Goal: Find specific page/section: Find specific page/section

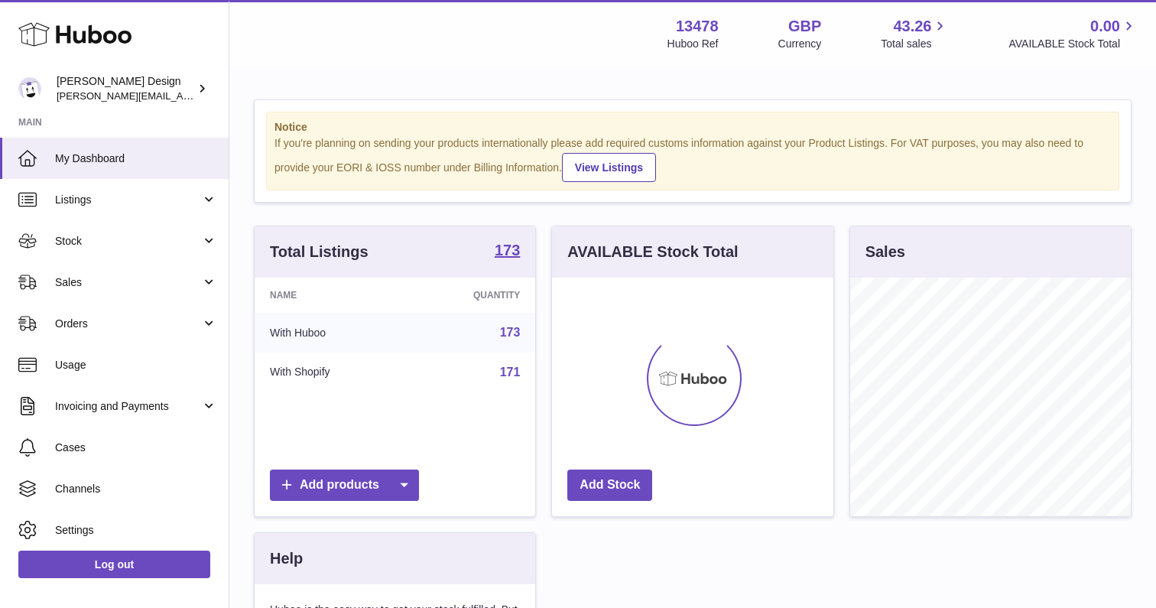
scroll to position [238, 280]
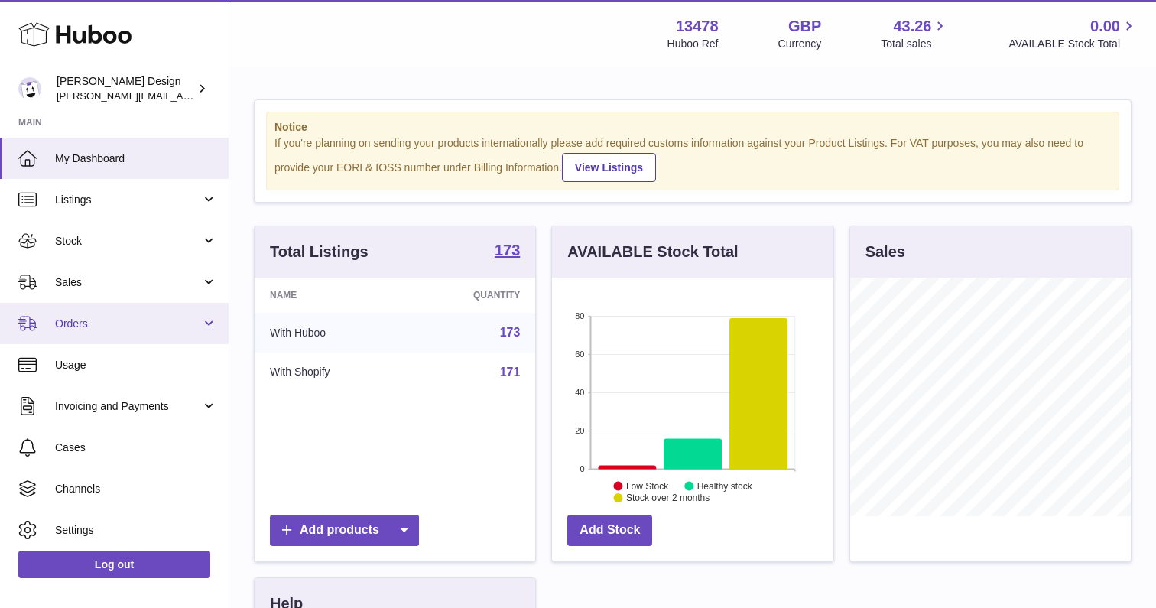
click at [89, 329] on span "Orders" at bounding box center [128, 323] width 146 height 15
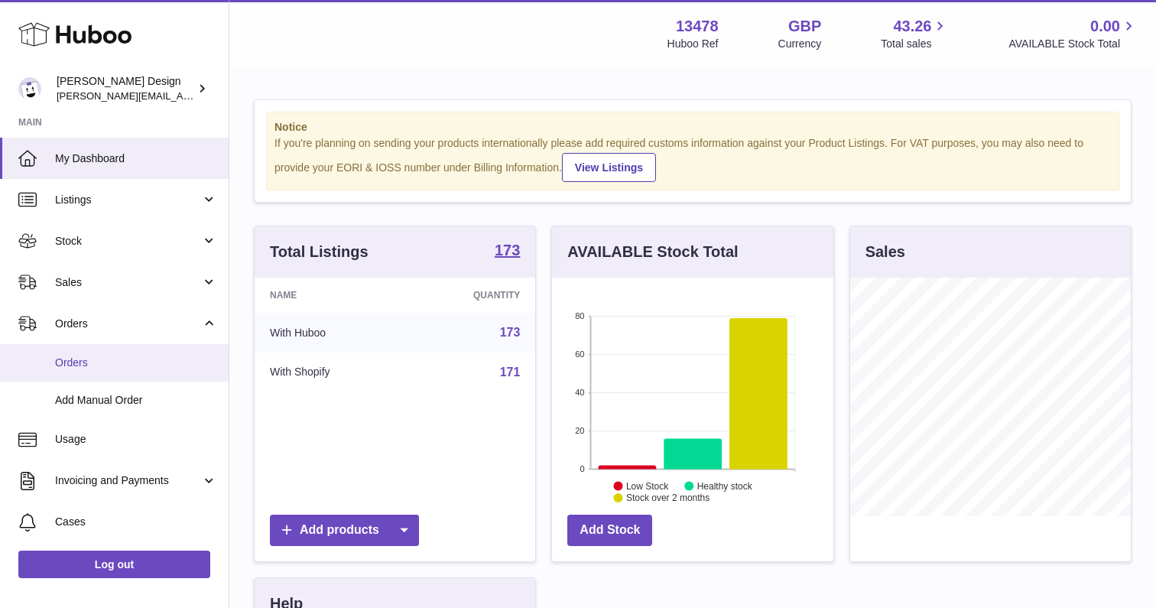
click at [66, 372] on link "Orders" at bounding box center [114, 362] width 229 height 37
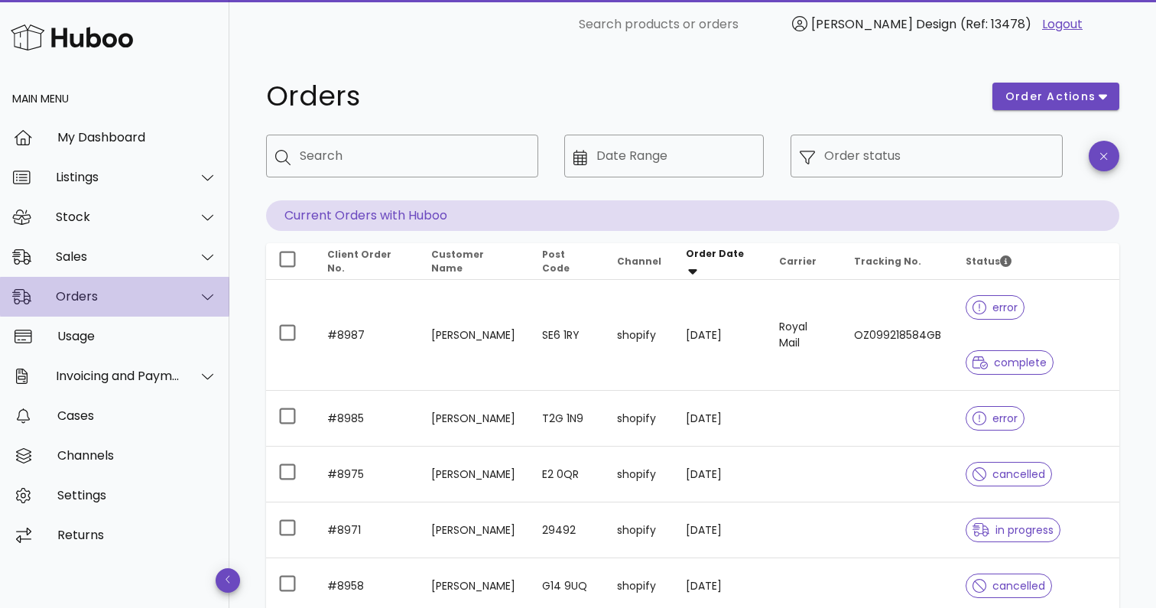
click at [33, 297] on div "Orders" at bounding box center [114, 297] width 229 height 40
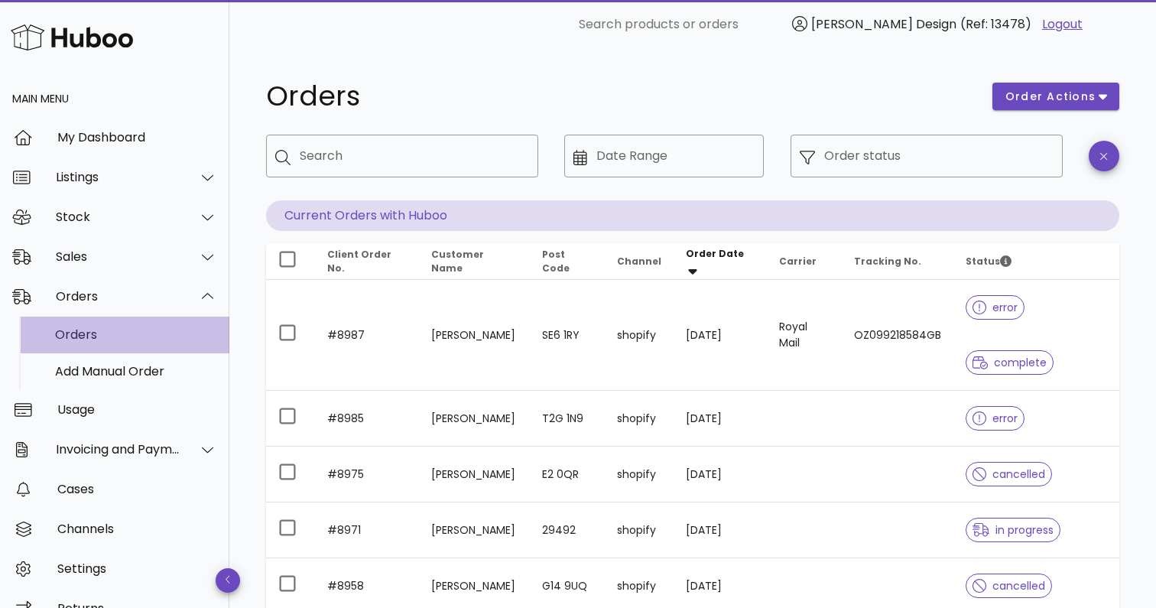
click at [57, 321] on div "Orders" at bounding box center [136, 334] width 162 height 33
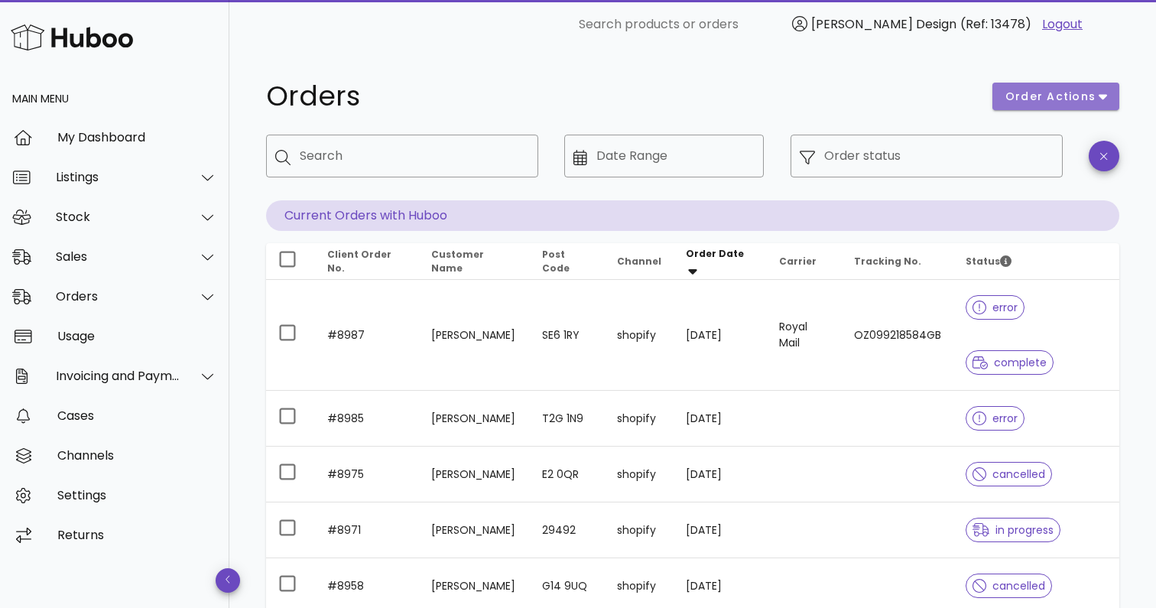
click at [1062, 87] on button "order actions" at bounding box center [1055, 97] width 127 height 28
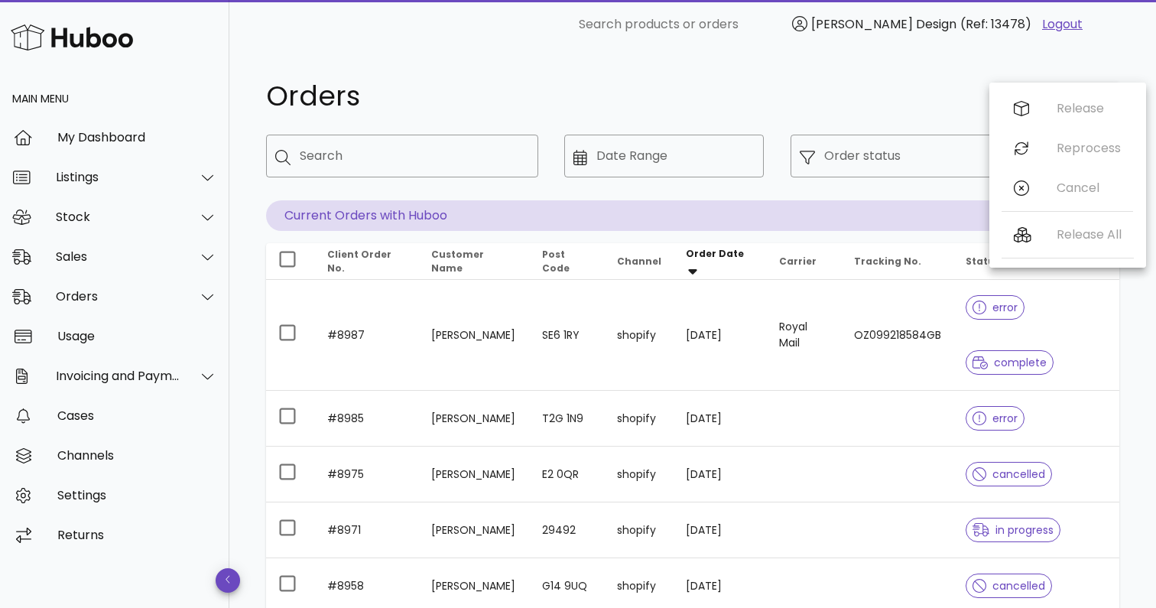
click at [1075, 108] on div "Release Reprocess Cancel" at bounding box center [1066, 152] width 131 height 126
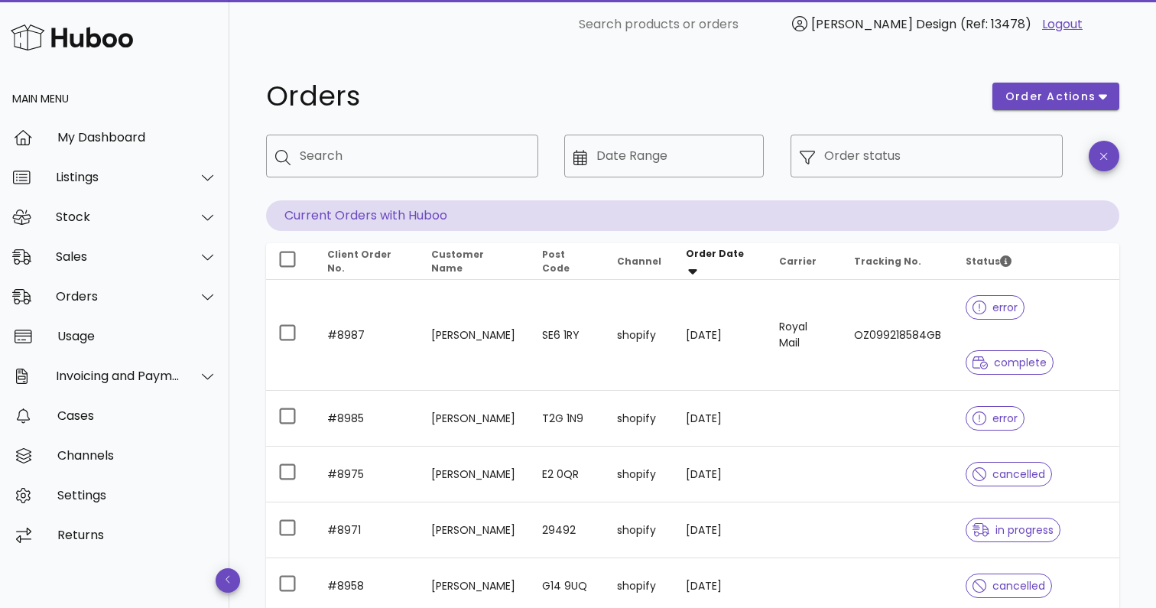
click at [485, 108] on h1 "Orders" at bounding box center [620, 97] width 708 height 28
click at [291, 261] on div at bounding box center [287, 259] width 26 height 26
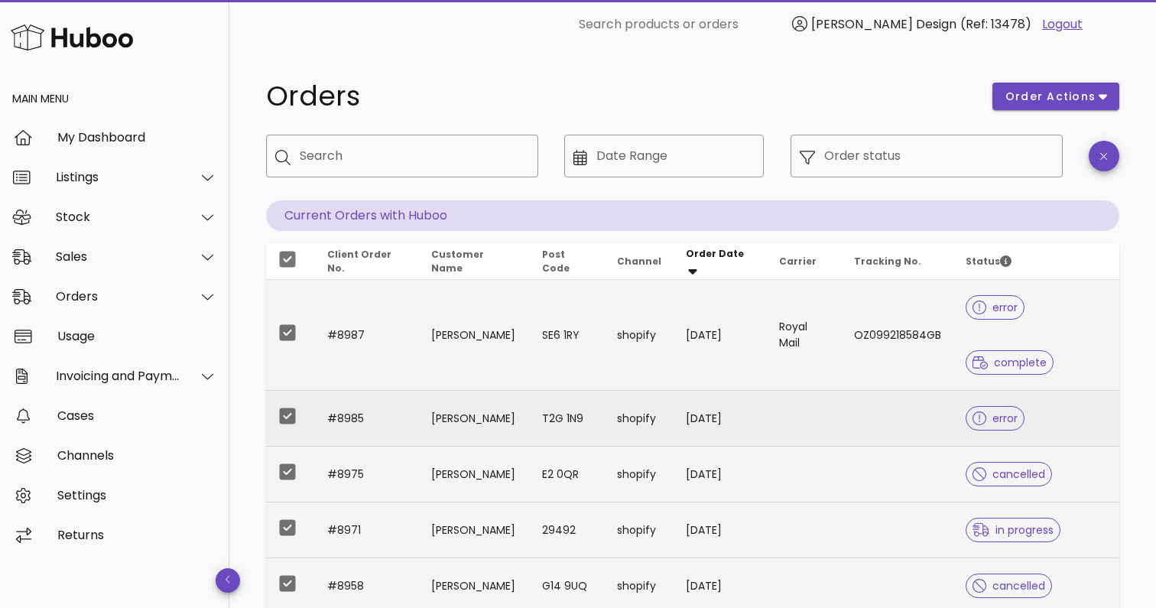
click at [988, 413] on div at bounding box center [982, 417] width 20 height 15
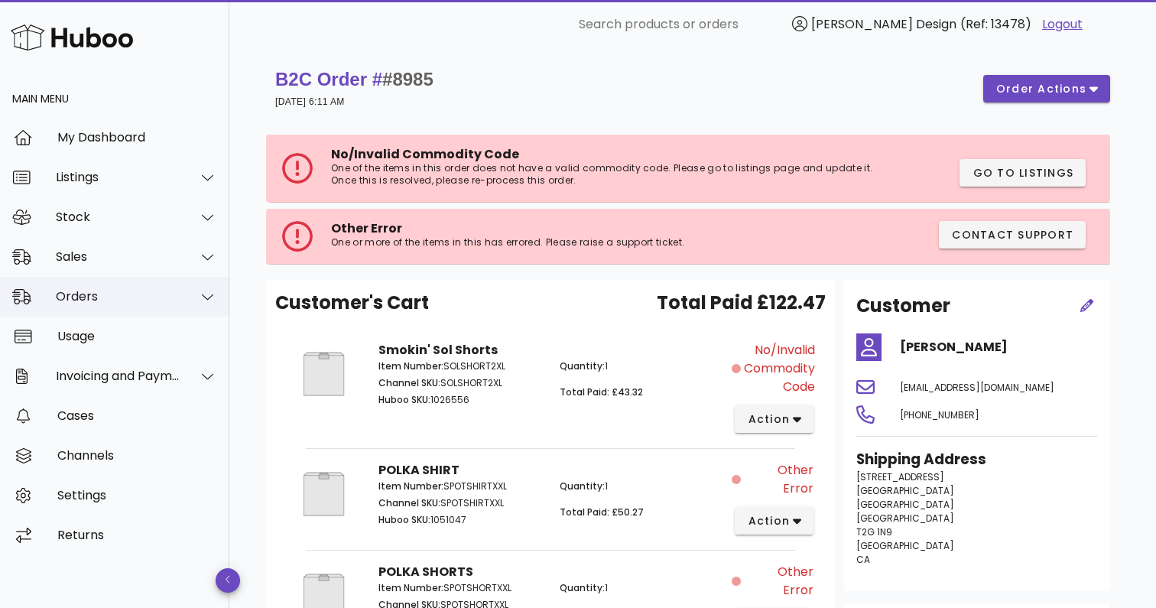
click at [114, 313] on div "Orders" at bounding box center [114, 297] width 229 height 40
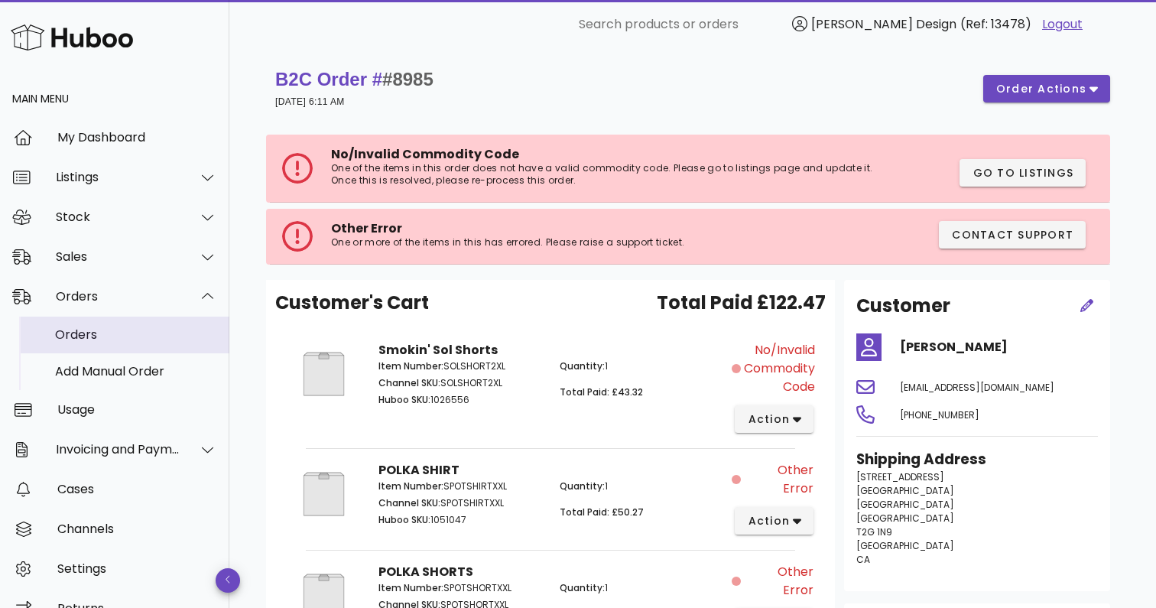
click at [86, 338] on div "Orders" at bounding box center [136, 334] width 162 height 15
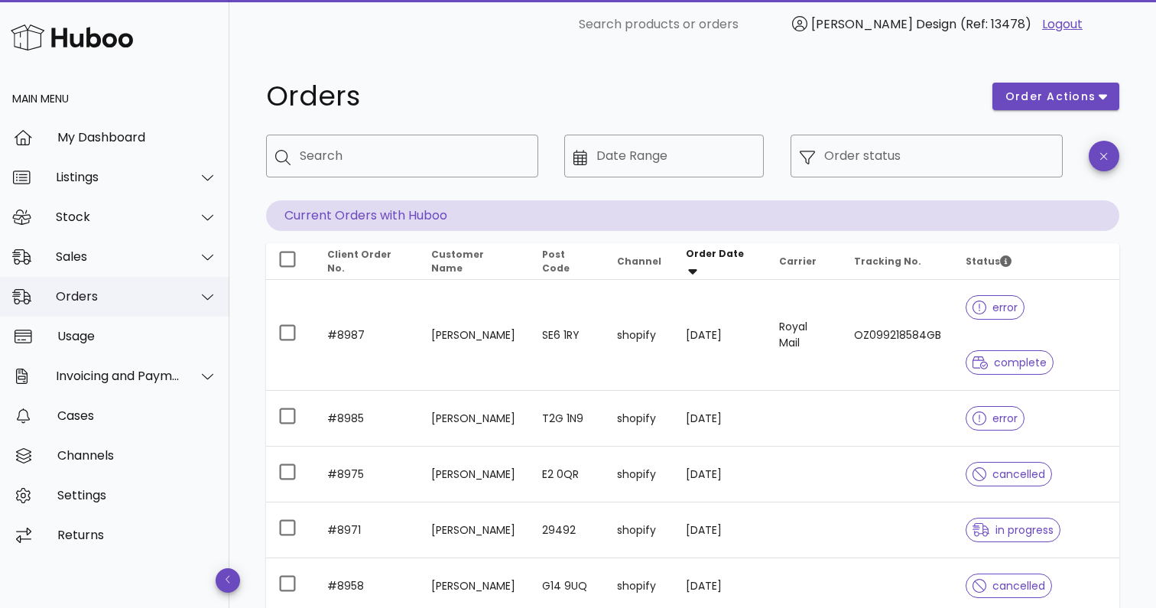
click at [222, 293] on div "Orders" at bounding box center [114, 297] width 229 height 40
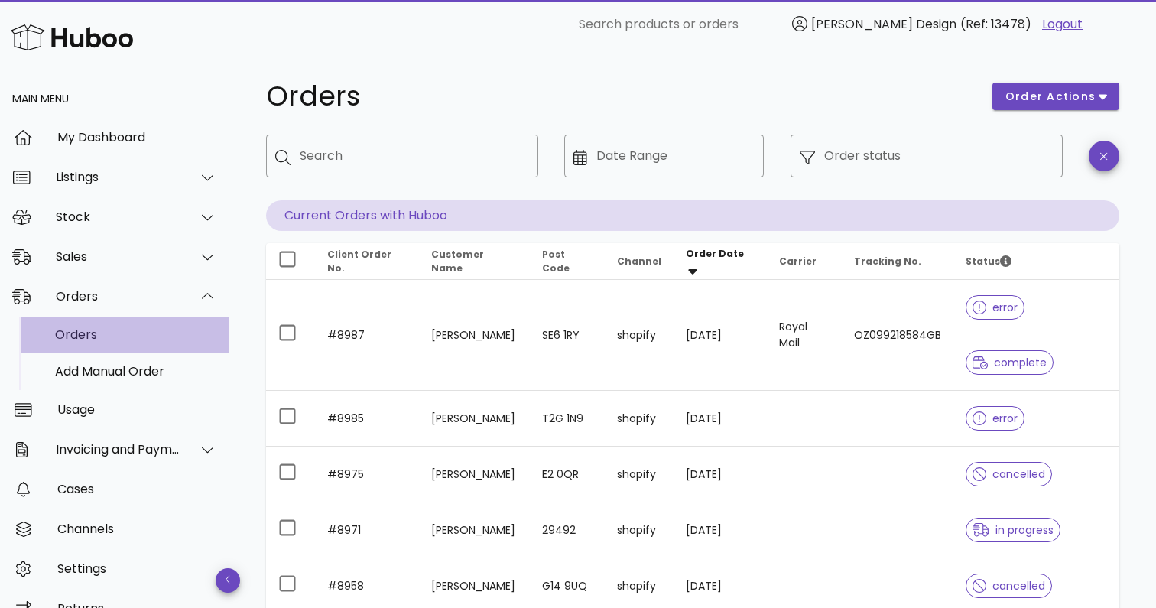
click at [78, 332] on div "Orders" at bounding box center [136, 334] width 162 height 15
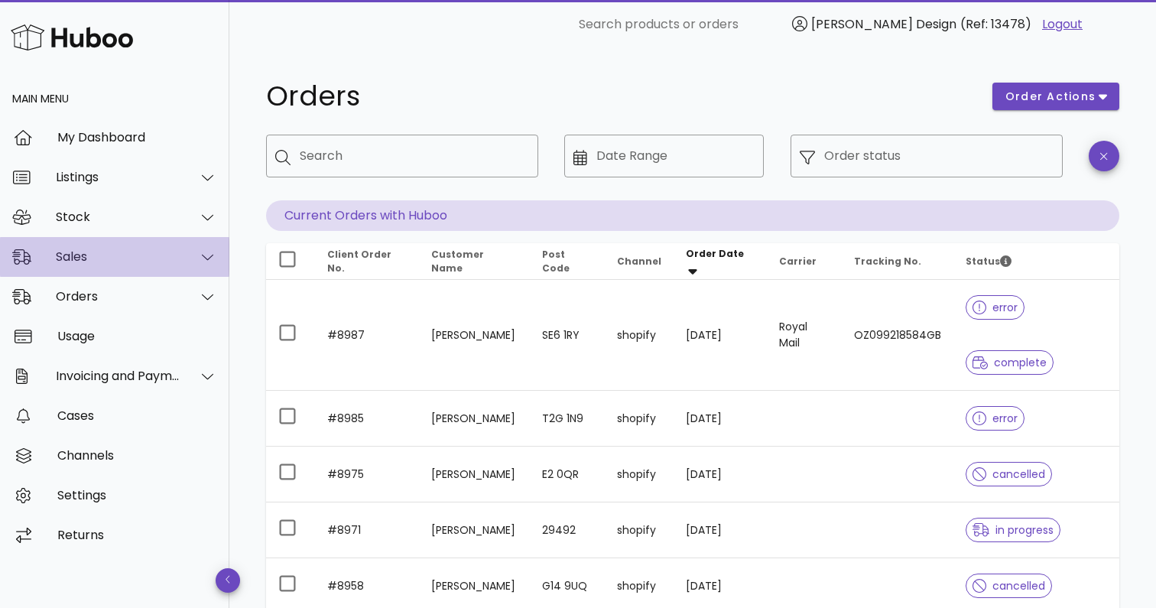
click at [94, 259] on div "Sales" at bounding box center [118, 256] width 125 height 15
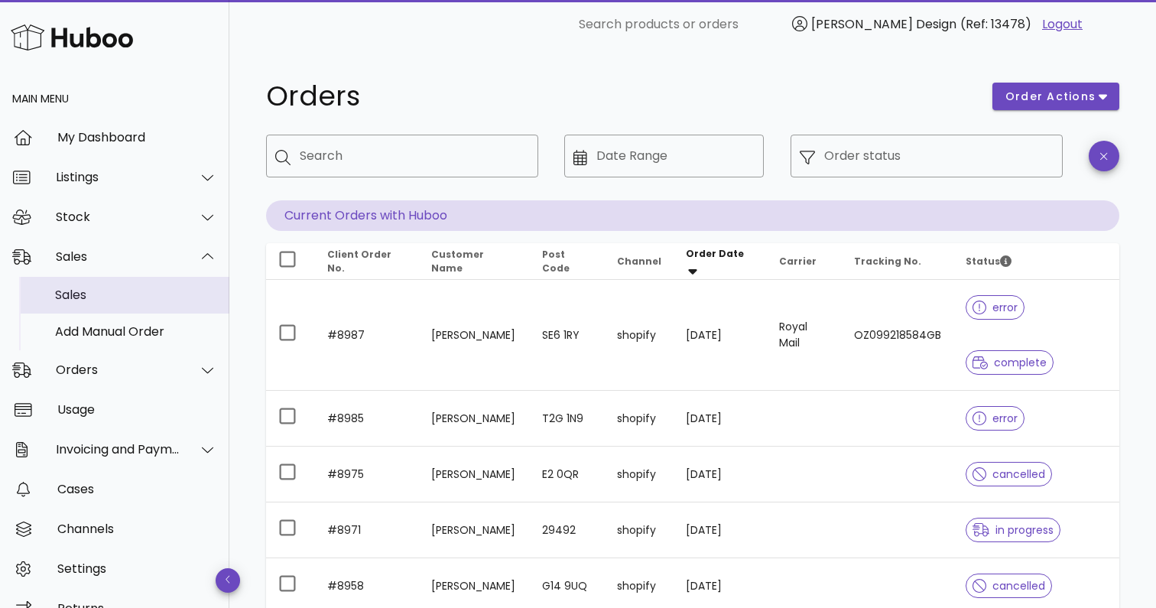
click at [62, 306] on div "Sales" at bounding box center [136, 294] width 162 height 33
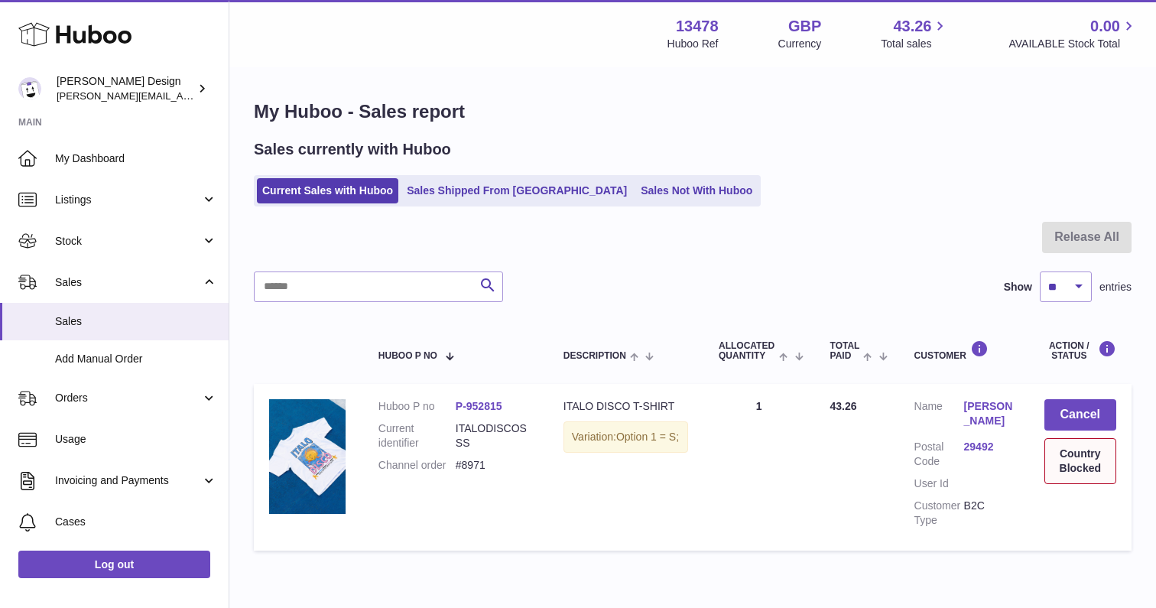
scroll to position [71, 0]
